Goal: Use online tool/utility: Use online tool/utility

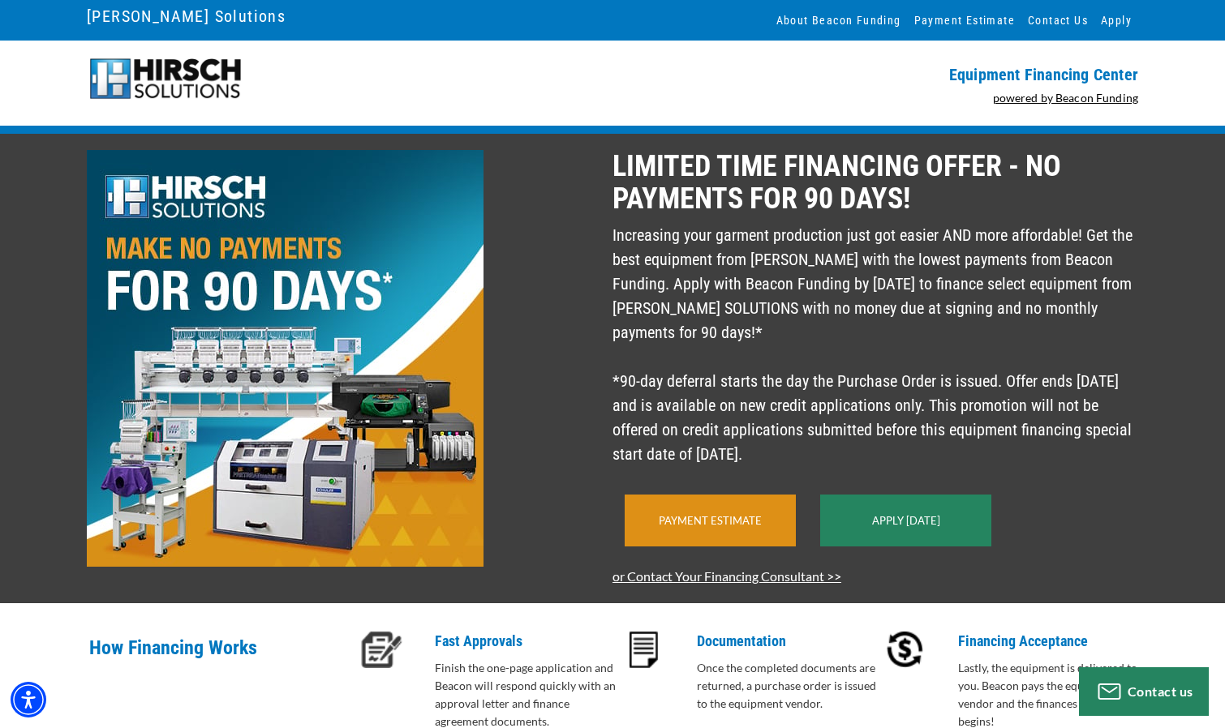
click at [719, 527] on link "Payment Estimate" at bounding box center [710, 520] width 103 height 13
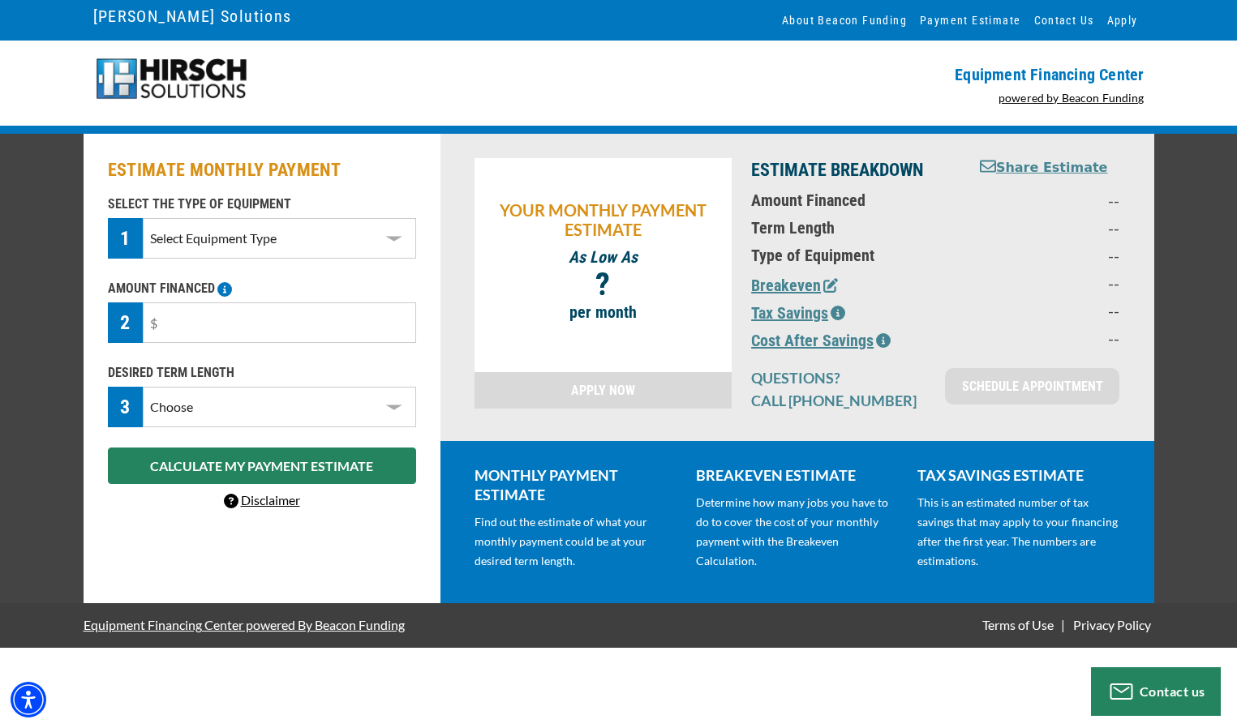
click at [212, 247] on select "Select Equipment Type DTG Printing Embroidery Screen Printing Software and Auto…" at bounding box center [279, 238] width 272 height 41
select select "2"
click at [143, 218] on select "Select Equipment Type DTG Printing Embroidery Screen Printing Software and Auto…" at bounding box center [279, 238] width 272 height 41
click at [180, 317] on input "text" at bounding box center [279, 323] width 272 height 41
type input "$80,000"
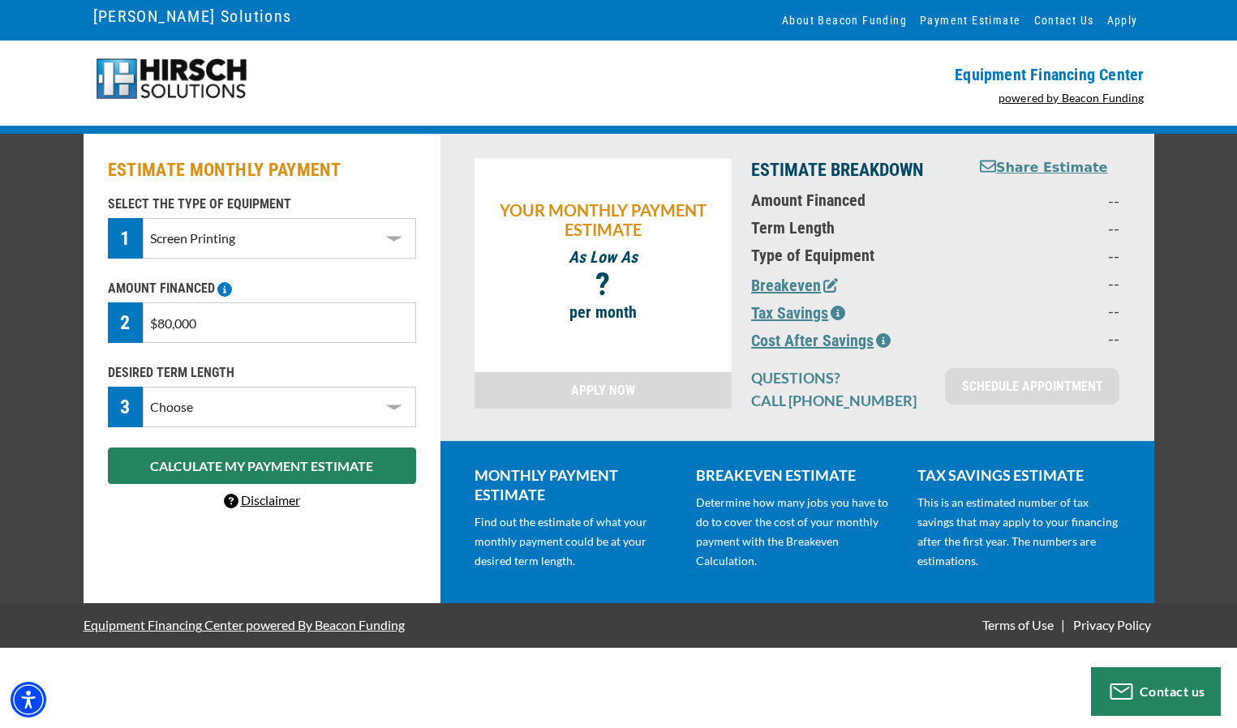
click at [217, 414] on select "Choose 36 Months 48 Months 60 Months" at bounding box center [279, 407] width 272 height 41
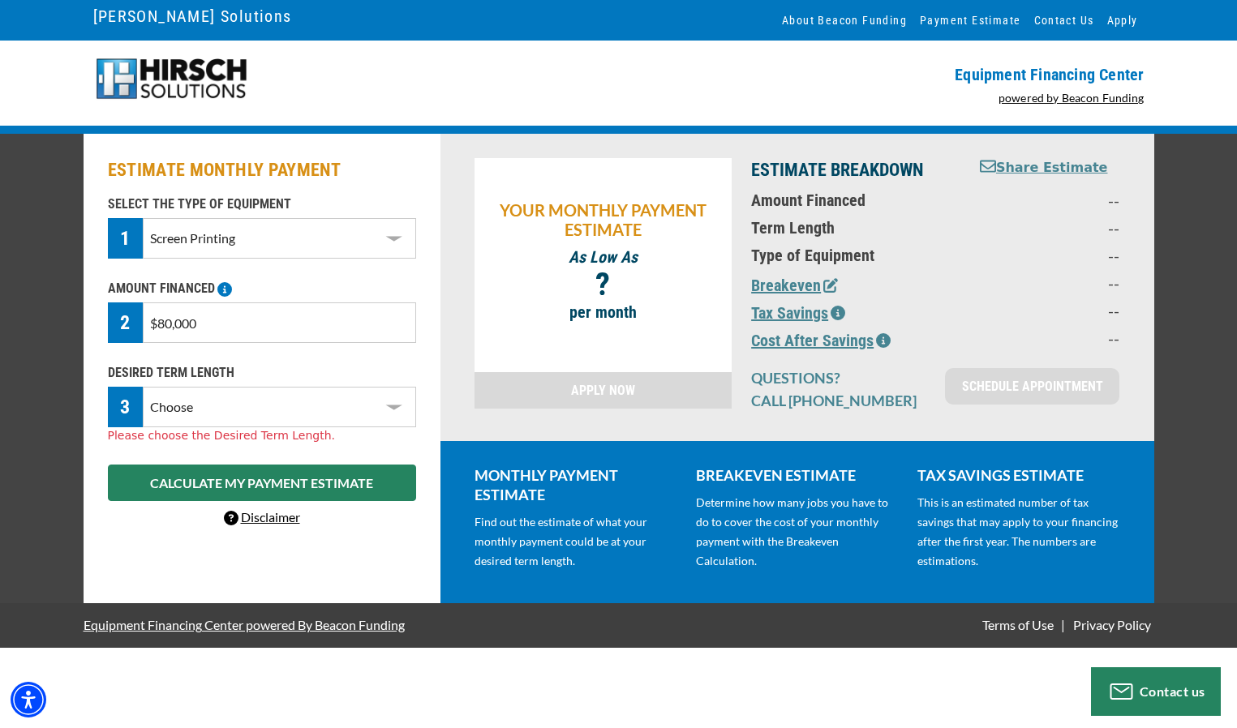
select select "60"
click at [143, 387] on select "Choose 36 Months 48 Months 60 Months" at bounding box center [279, 407] width 272 height 41
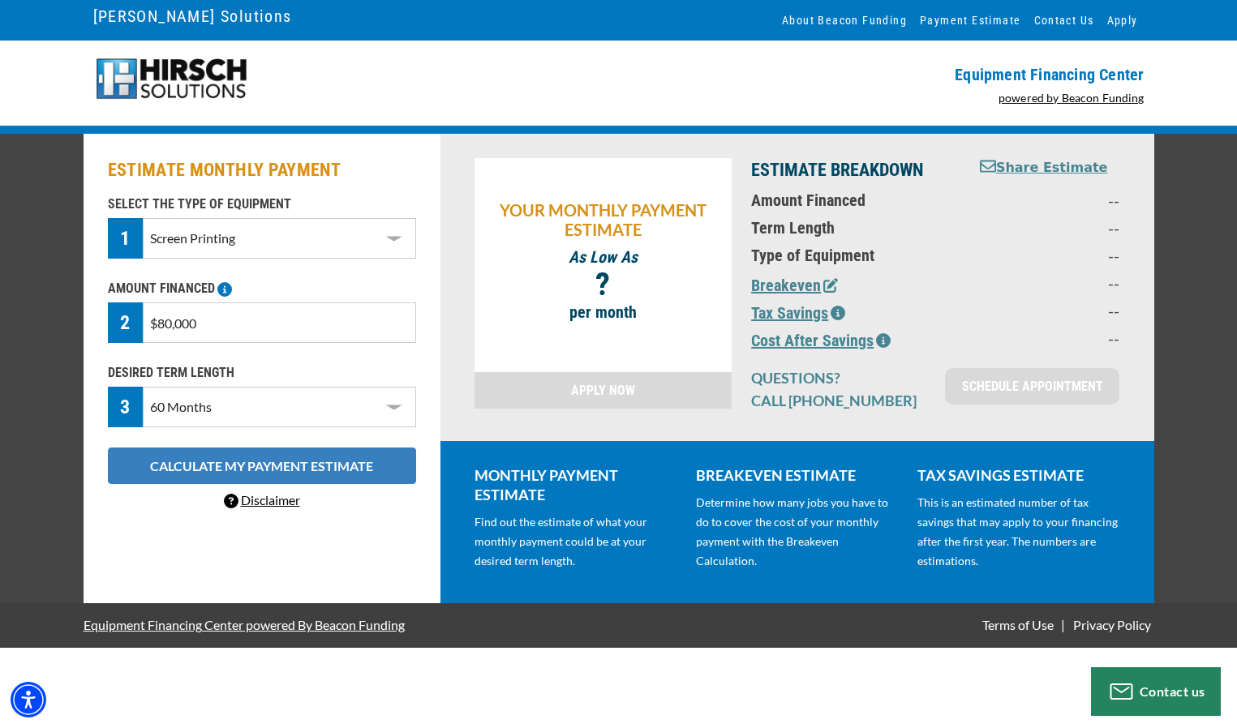
click at [196, 466] on button "CALCULATE MY PAYMENT ESTIMATE" at bounding box center [262, 466] width 308 height 36
